Goal: Transaction & Acquisition: Purchase product/service

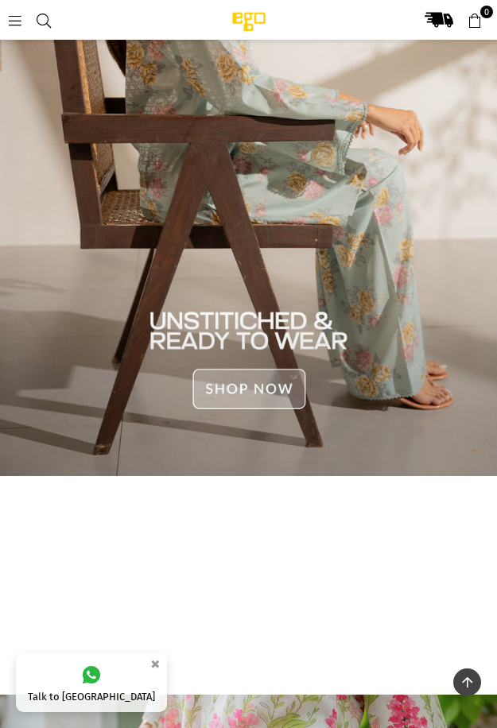
scroll to position [878, 0]
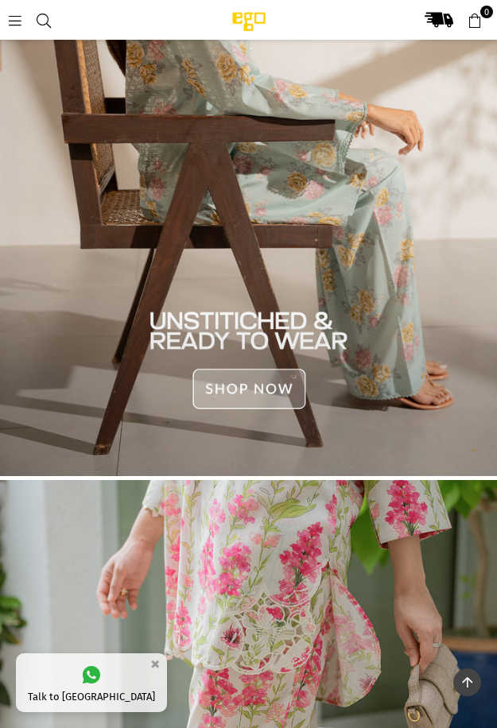
click at [147, 342] on img at bounding box center [248, 149] width 497 height 653
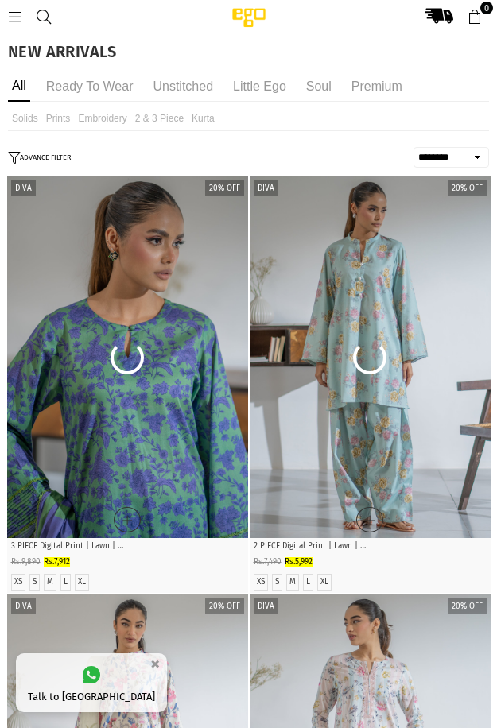
select select "******"
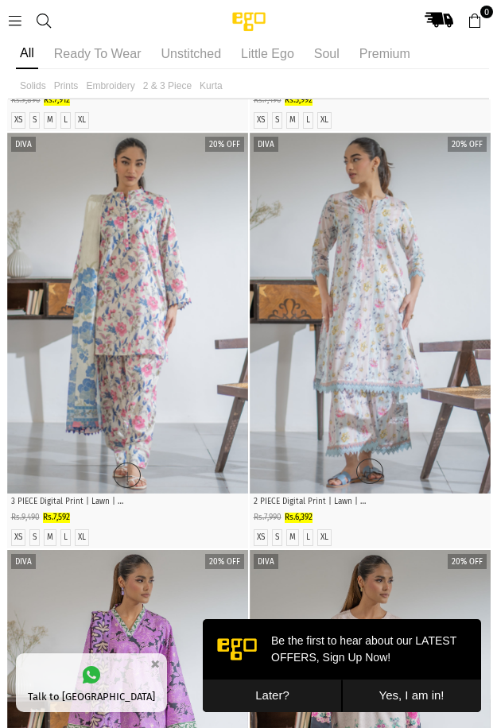
scroll to position [119, 0]
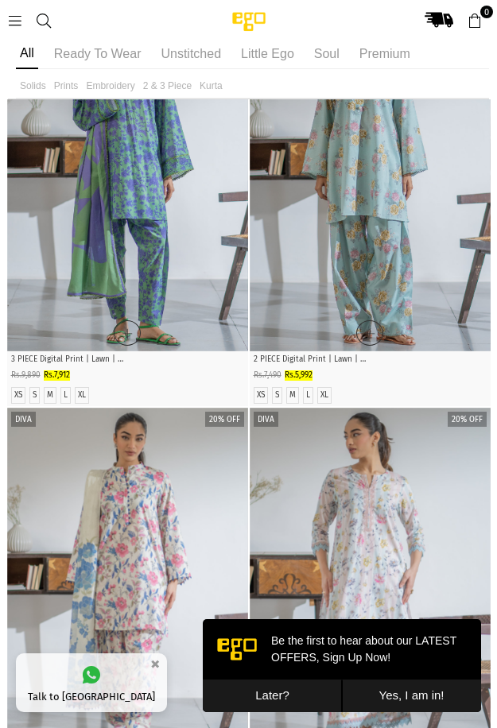
click at [162, 56] on li "Unstitched" at bounding box center [191, 54] width 68 height 30
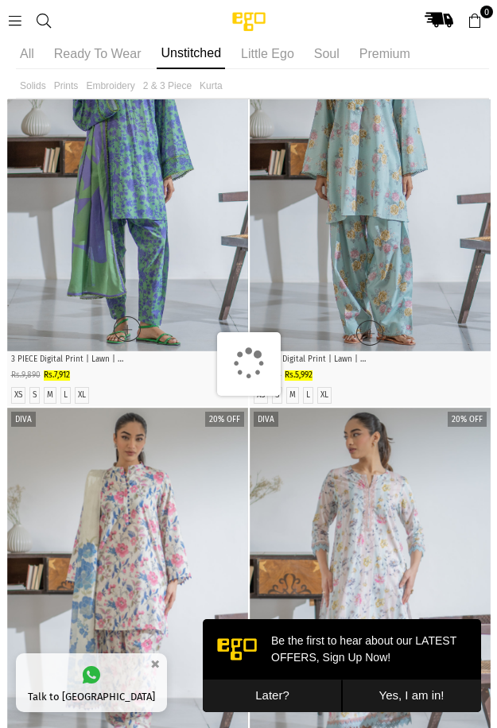
scroll to position [136, 0]
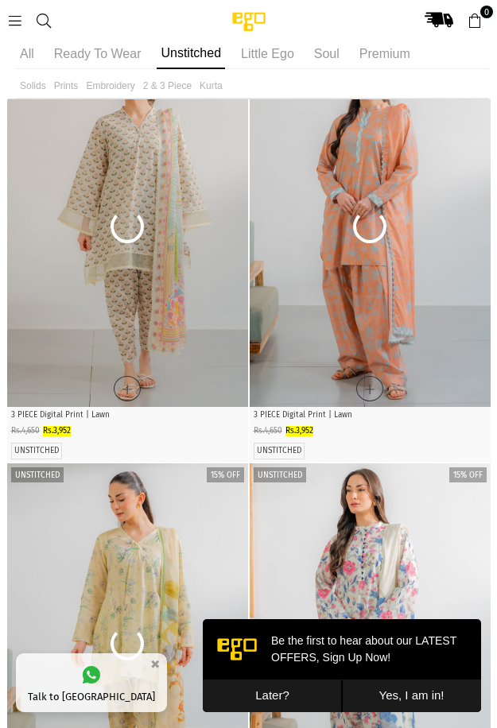
click at [292, 686] on button "Later?" at bounding box center [272, 695] width 139 height 33
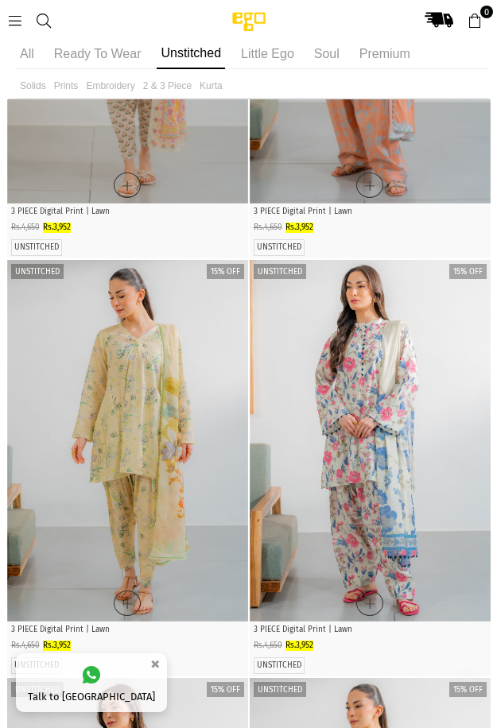
scroll to position [437, 0]
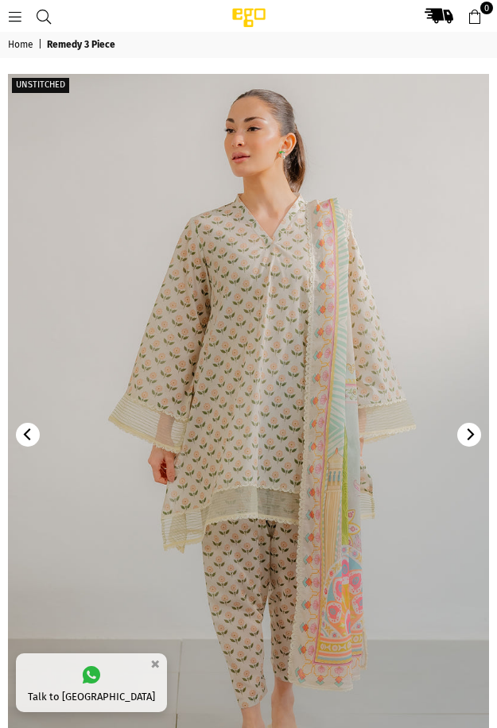
click at [473, 439] on icon "Next" at bounding box center [469, 434] width 12 height 12
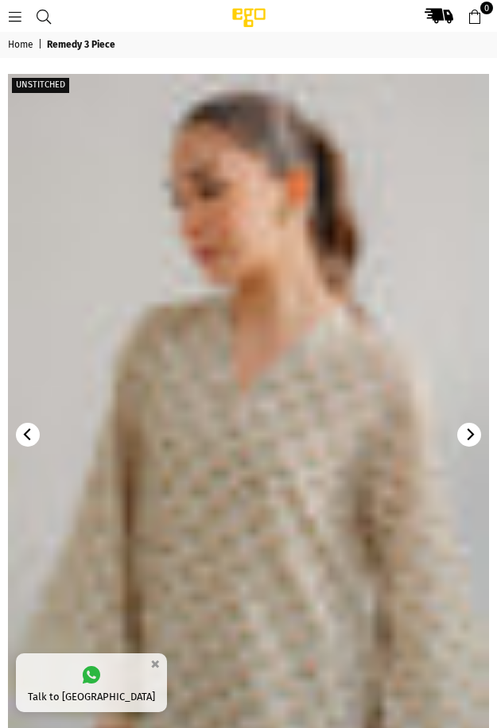
click at [470, 437] on icon "Next" at bounding box center [469, 434] width 7 height 12
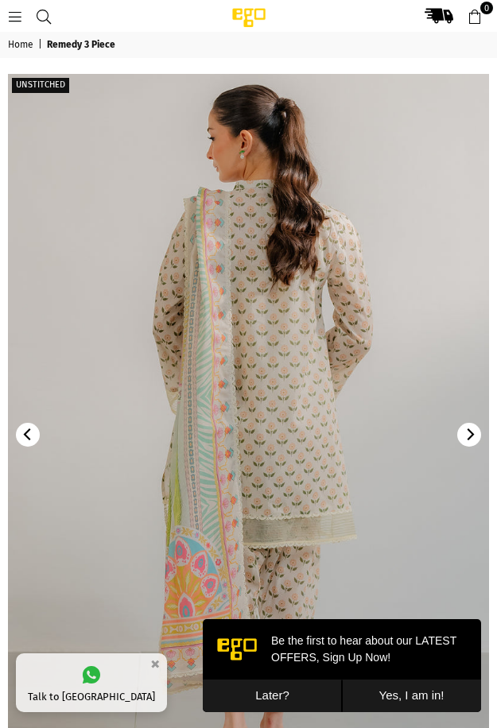
click at [470, 437] on icon "Next" at bounding box center [469, 434] width 7 height 12
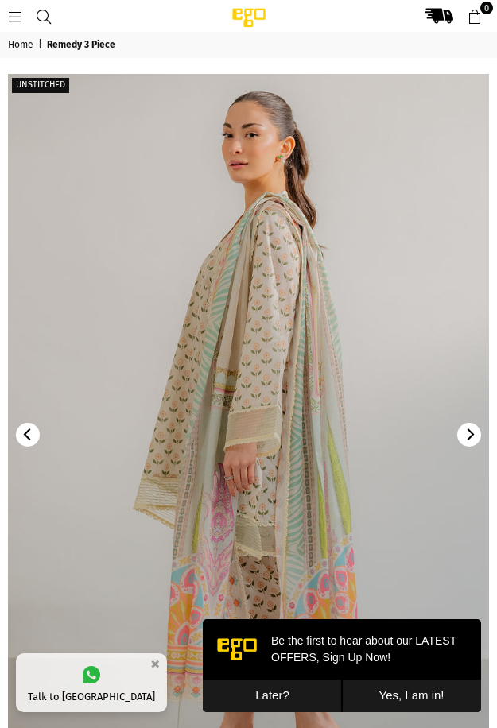
click at [470, 437] on icon "Next" at bounding box center [469, 434] width 7 height 12
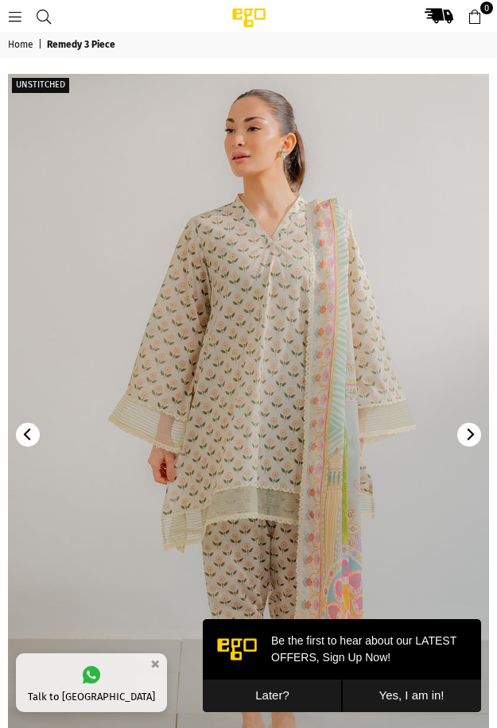
click at [470, 437] on icon "Next" at bounding box center [469, 434] width 7 height 12
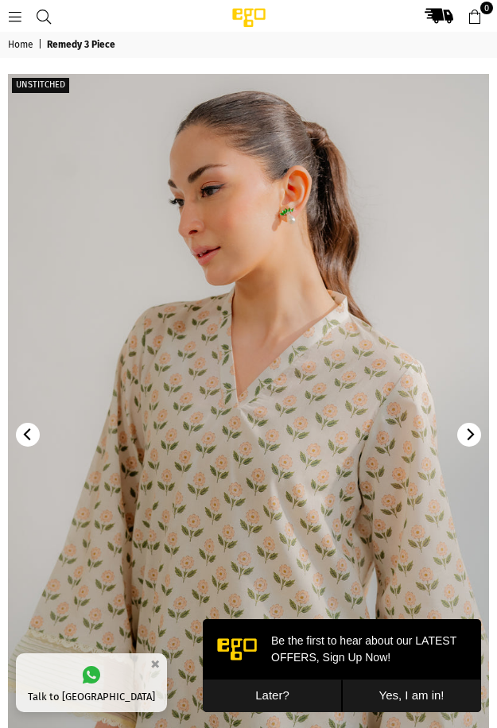
click at [470, 437] on icon "Next" at bounding box center [469, 434] width 7 height 12
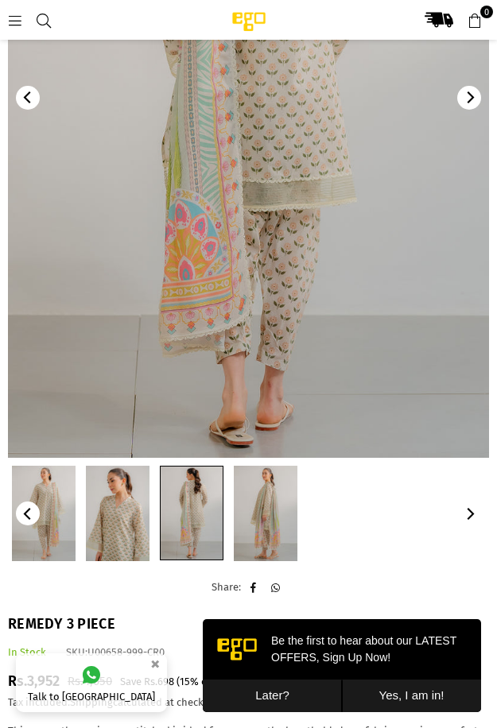
scroll to position [437, 0]
